Goal: Transaction & Acquisition: Purchase product/service

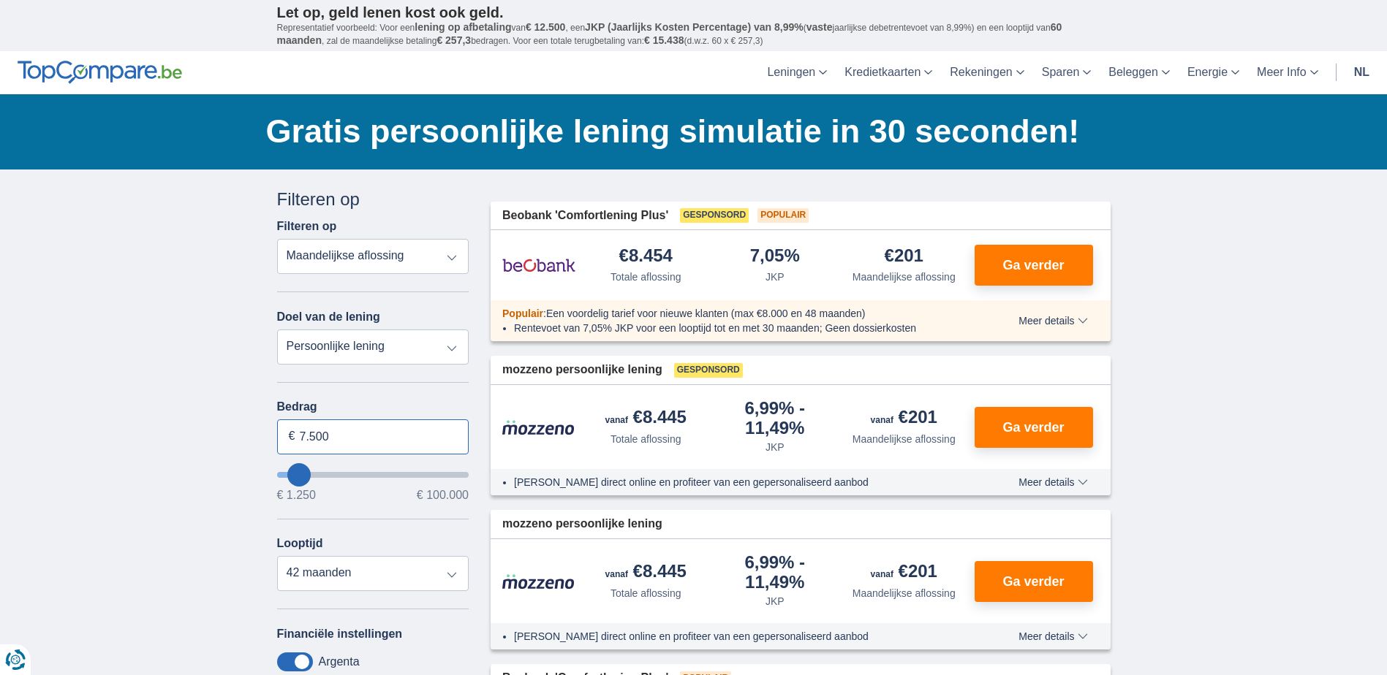
click at [376, 434] on input "7.500" at bounding box center [373, 437] width 192 height 35
drag, startPoint x: 391, startPoint y: 438, endPoint x: 244, endPoint y: 412, distance: 149.1
click at [414, 442] on input "35.000" at bounding box center [373, 437] width 192 height 35
type input "35.000"
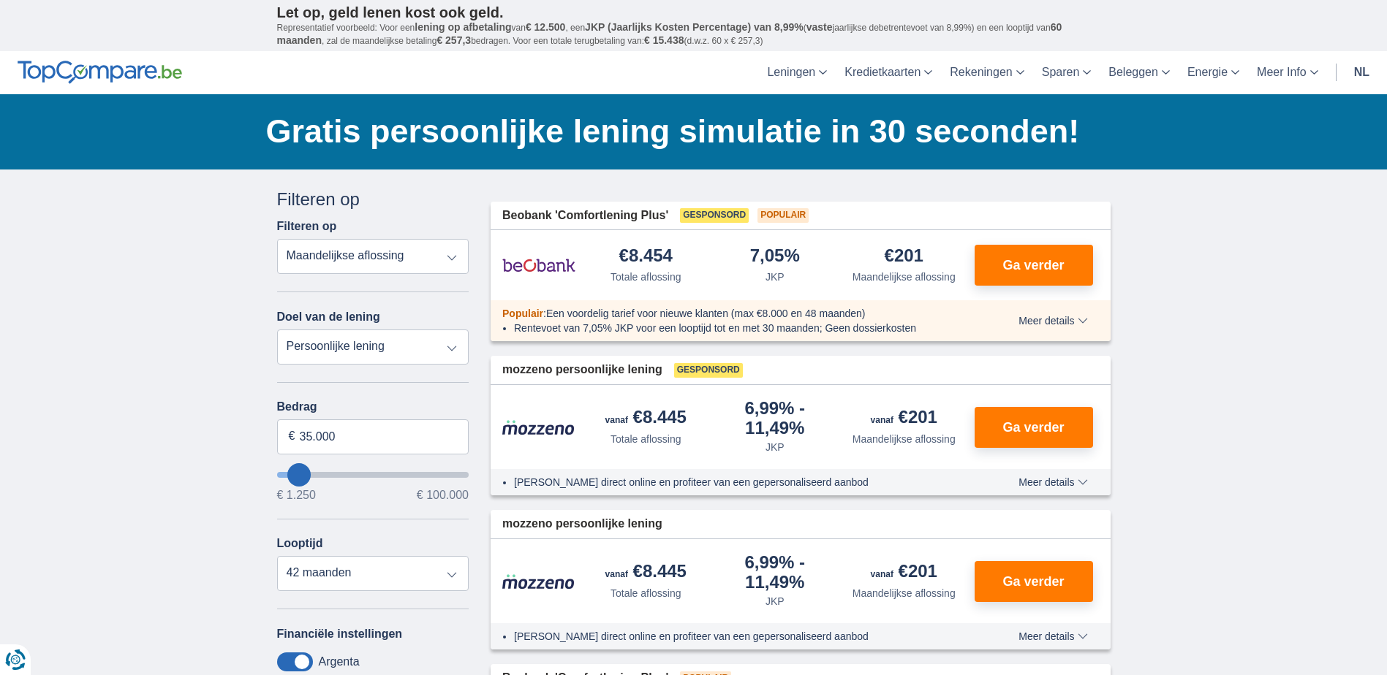
type input "35250"
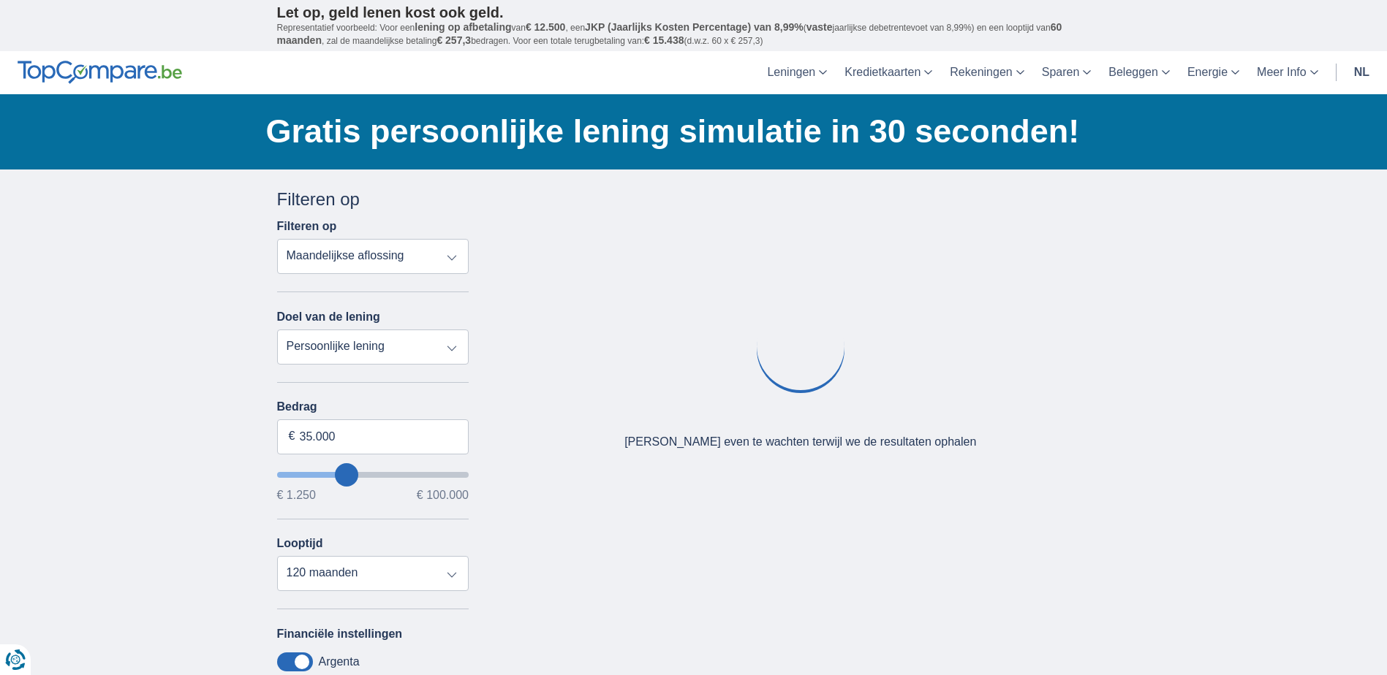
drag, startPoint x: 392, startPoint y: 356, endPoint x: 387, endPoint y: 367, distance: 11.8
click at [392, 356] on select "Persoonlijke lening Auto Moto / fiets Mobilhome / caravan Renovatie Energie Sch…" at bounding box center [373, 347] width 192 height 35
click at [205, 378] on div "× widget.non-eligible-application.title widget.non-eligible-application.text no…" at bounding box center [693, 544] width 1387 height 748
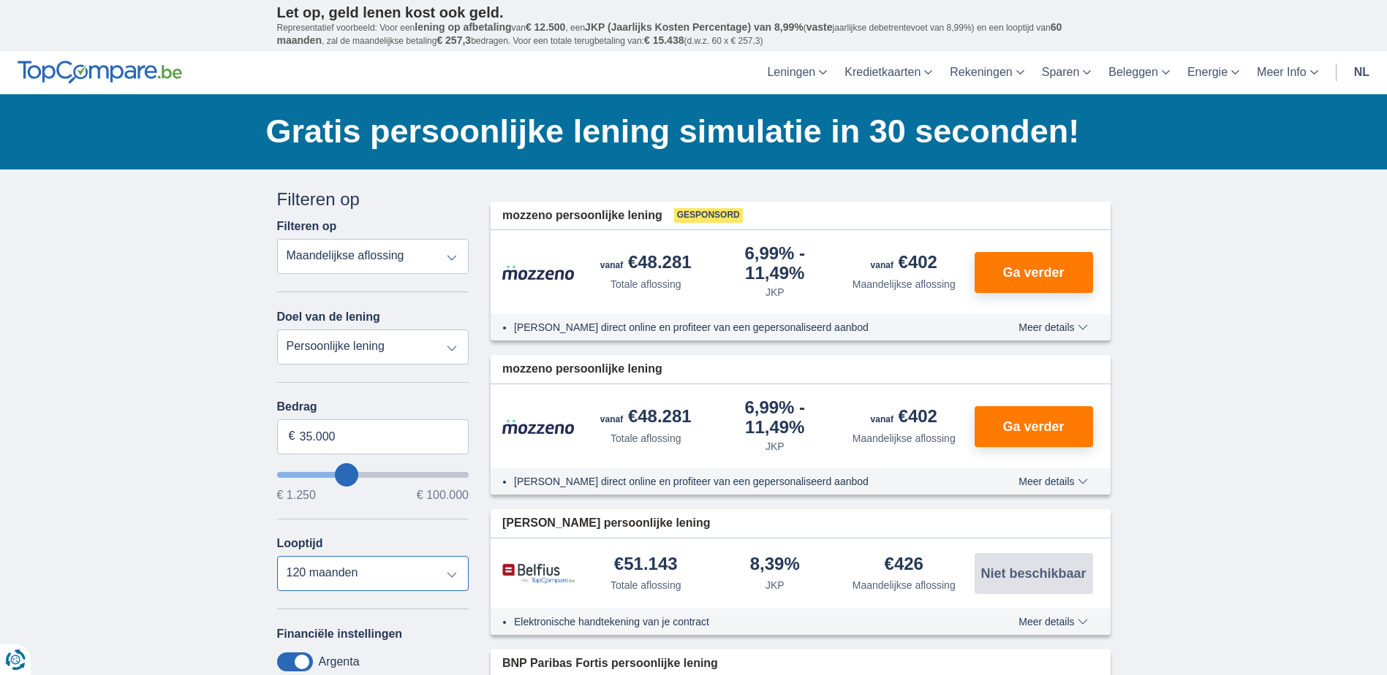
click at [412, 573] on select "12 maanden 18 maanden 24 maanden 30 maanden 36 maanden 42 maanden 48 maanden 60…" at bounding box center [373, 573] width 192 height 35
click at [277, 556] on select "12 maanden 18 maanden 24 maanden 30 maanden 36 maanden 42 maanden 48 maanden 60…" at bounding box center [373, 573] width 192 height 35
click at [1048, 261] on button "Ga verder" at bounding box center [1033, 272] width 118 height 41
click at [417, 572] on select "12 maanden 18 maanden 24 maanden 30 maanden 36 maanden 42 maanden 48 maanden 60…" at bounding box center [373, 573] width 192 height 35
select select "120"
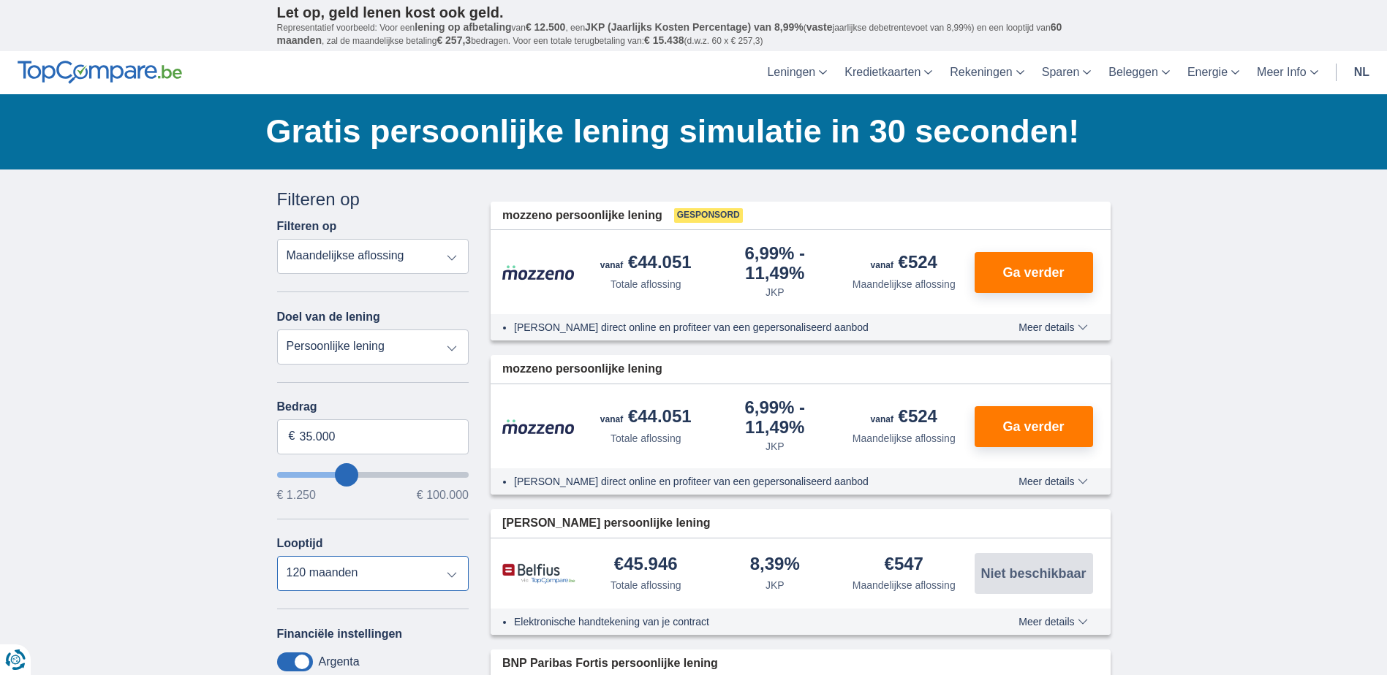
click at [277, 556] on select "12 maanden 18 maanden 24 maanden 30 maanden 36 maanden 42 maanden 48 maanden 60…" at bounding box center [373, 573] width 192 height 35
click at [1017, 281] on button "Ga verder" at bounding box center [1033, 272] width 118 height 41
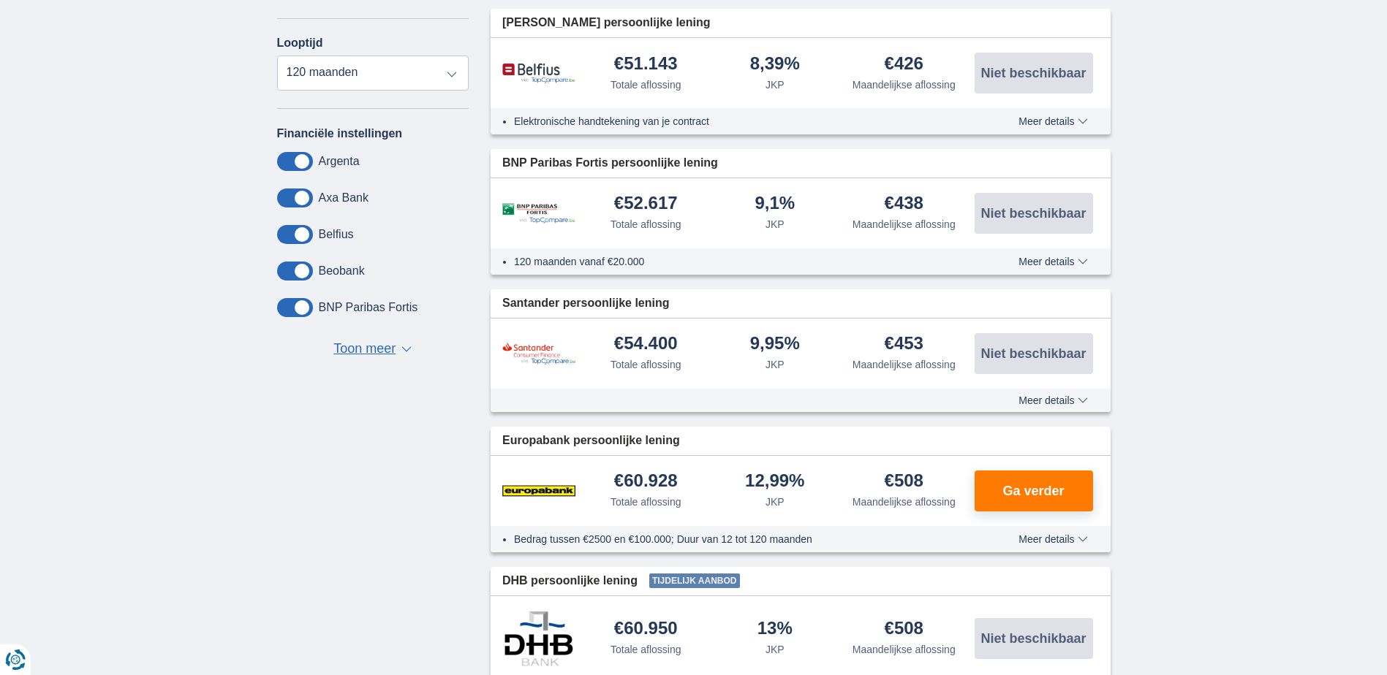
scroll to position [512, 0]
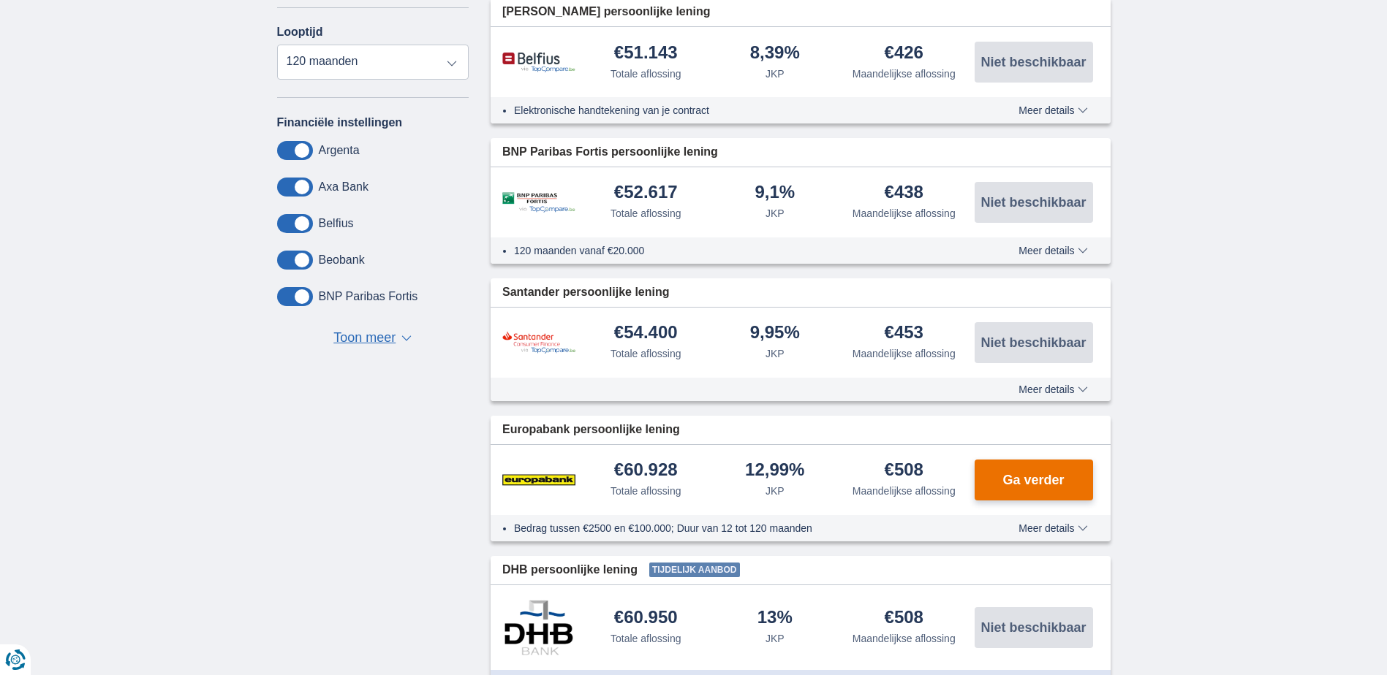
click at [995, 474] on button "Ga verder" at bounding box center [1033, 480] width 118 height 41
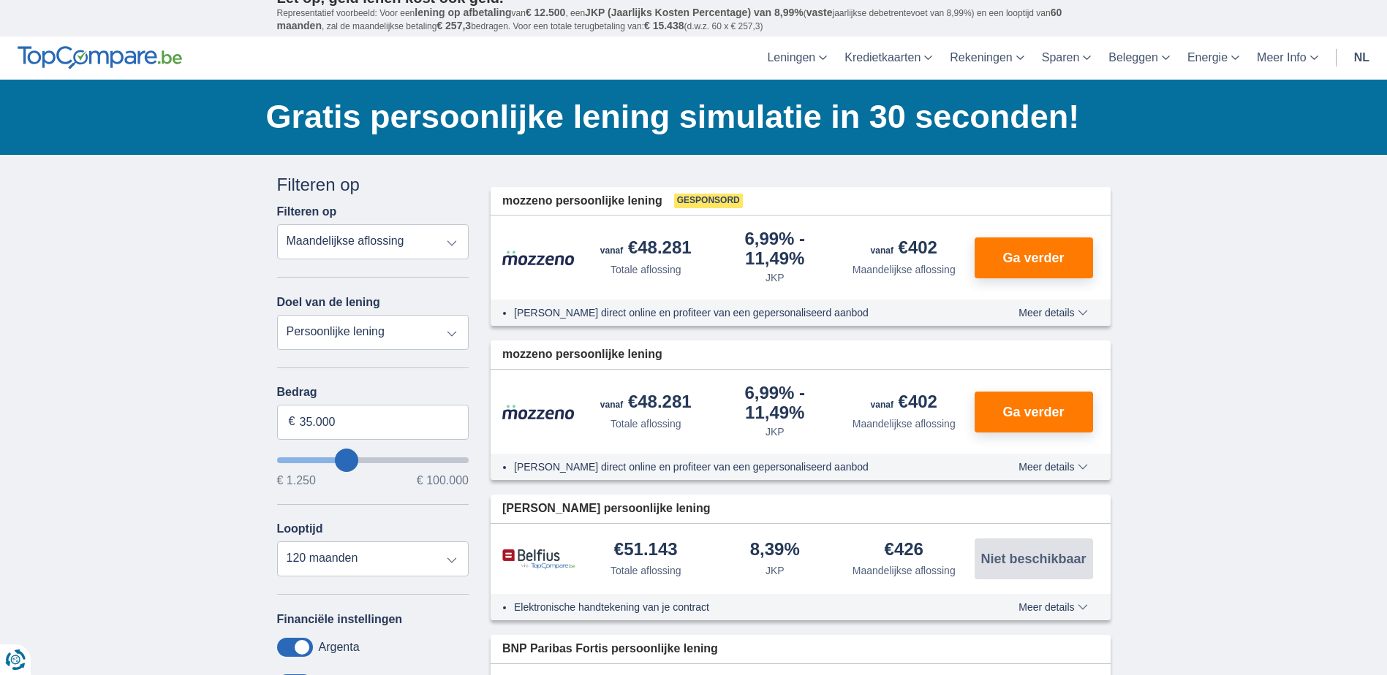
scroll to position [0, 0]
